Goal: Information Seeking & Learning: Learn about a topic

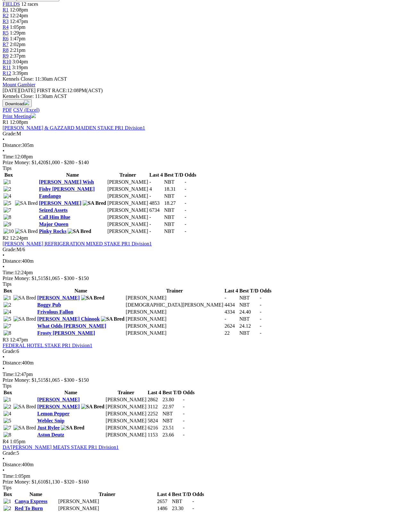
scroll to position [221, 0]
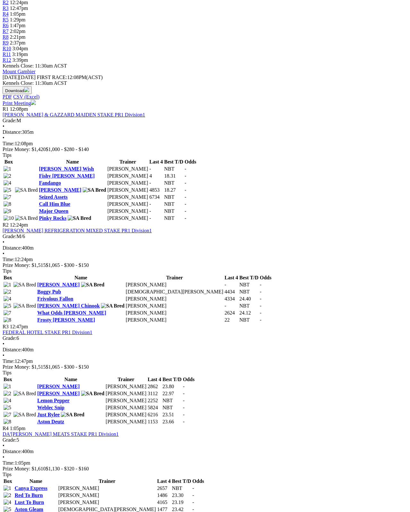
scroll to position [233, 0]
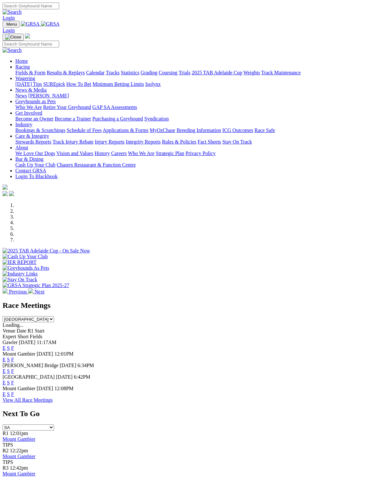
click at [14, 357] on link "F" at bounding box center [12, 359] width 3 height 5
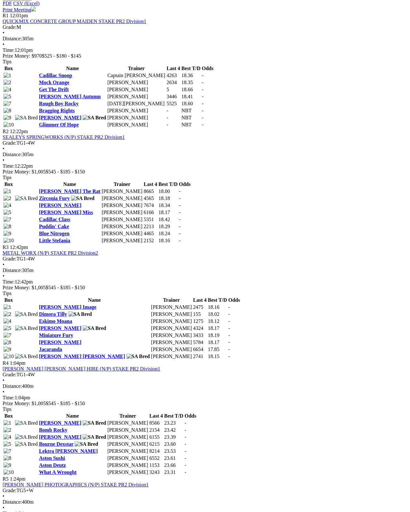
scroll to position [326, 0]
